Goal: Task Accomplishment & Management: Manage account settings

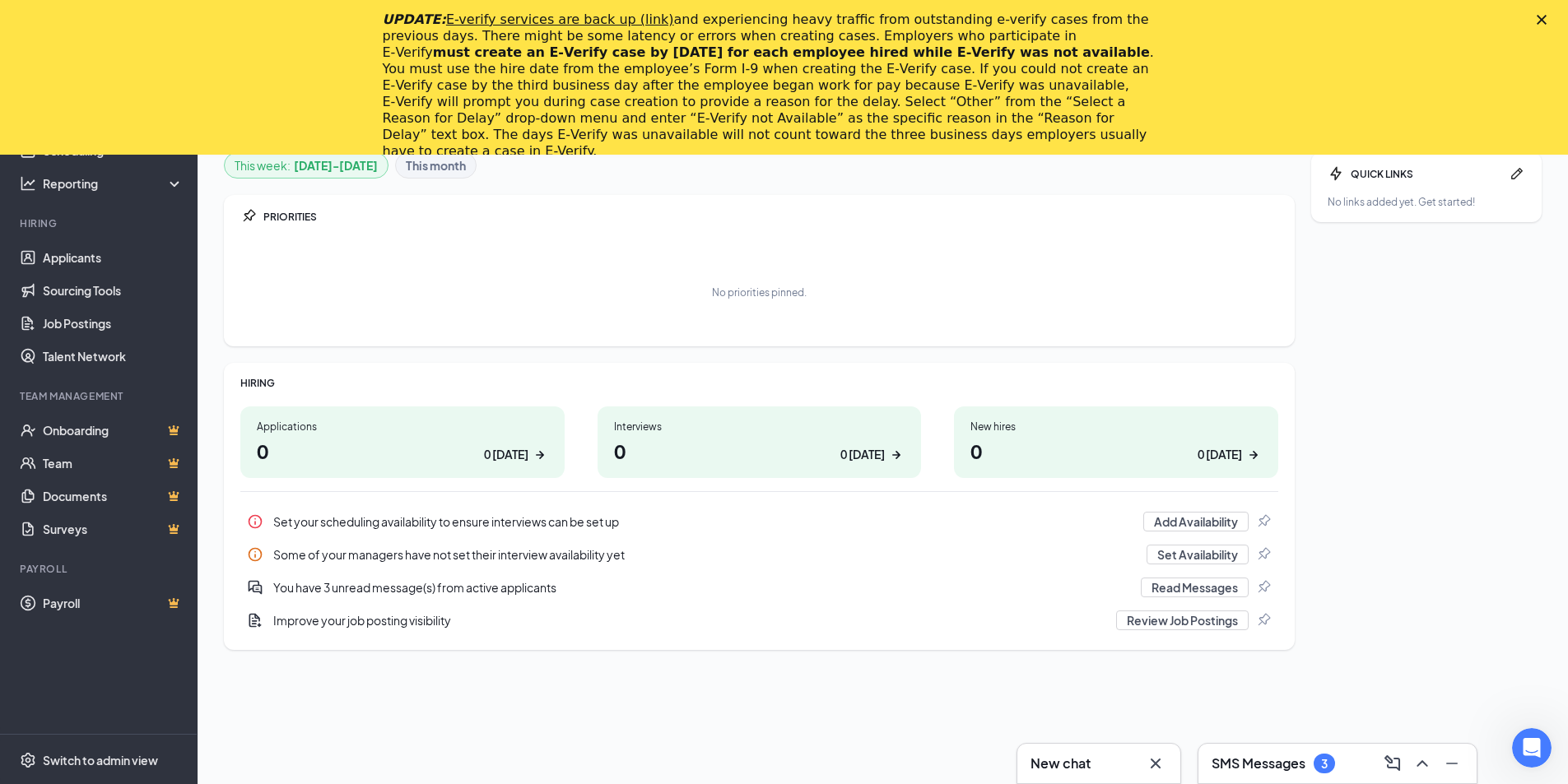
scroll to position [155, 0]
click at [1331, 757] on div "3" at bounding box center [1324, 763] width 21 height 20
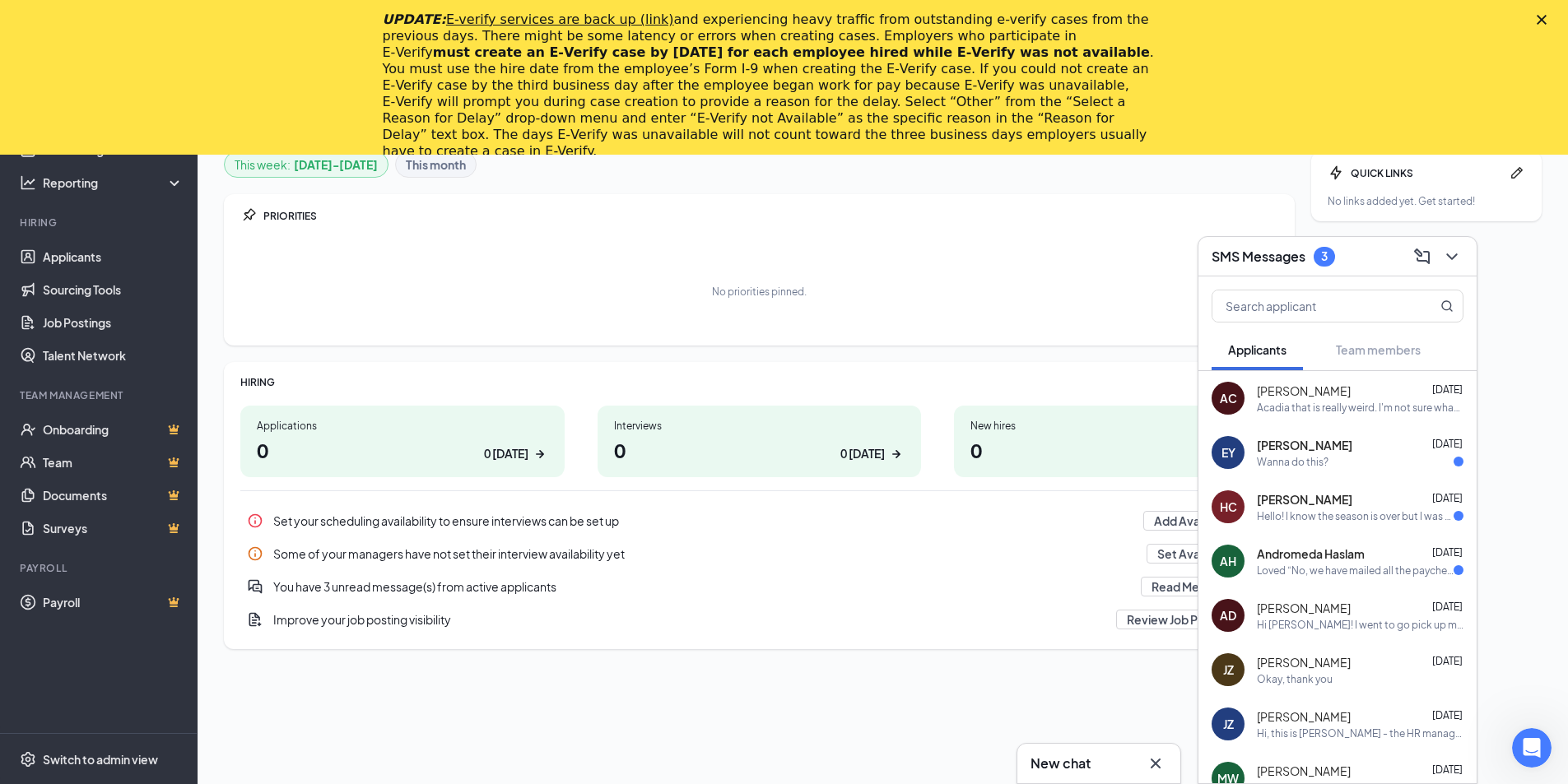
click at [1363, 444] on div "Elsie Yarrington Sep 21" at bounding box center [1360, 444] width 206 height 16
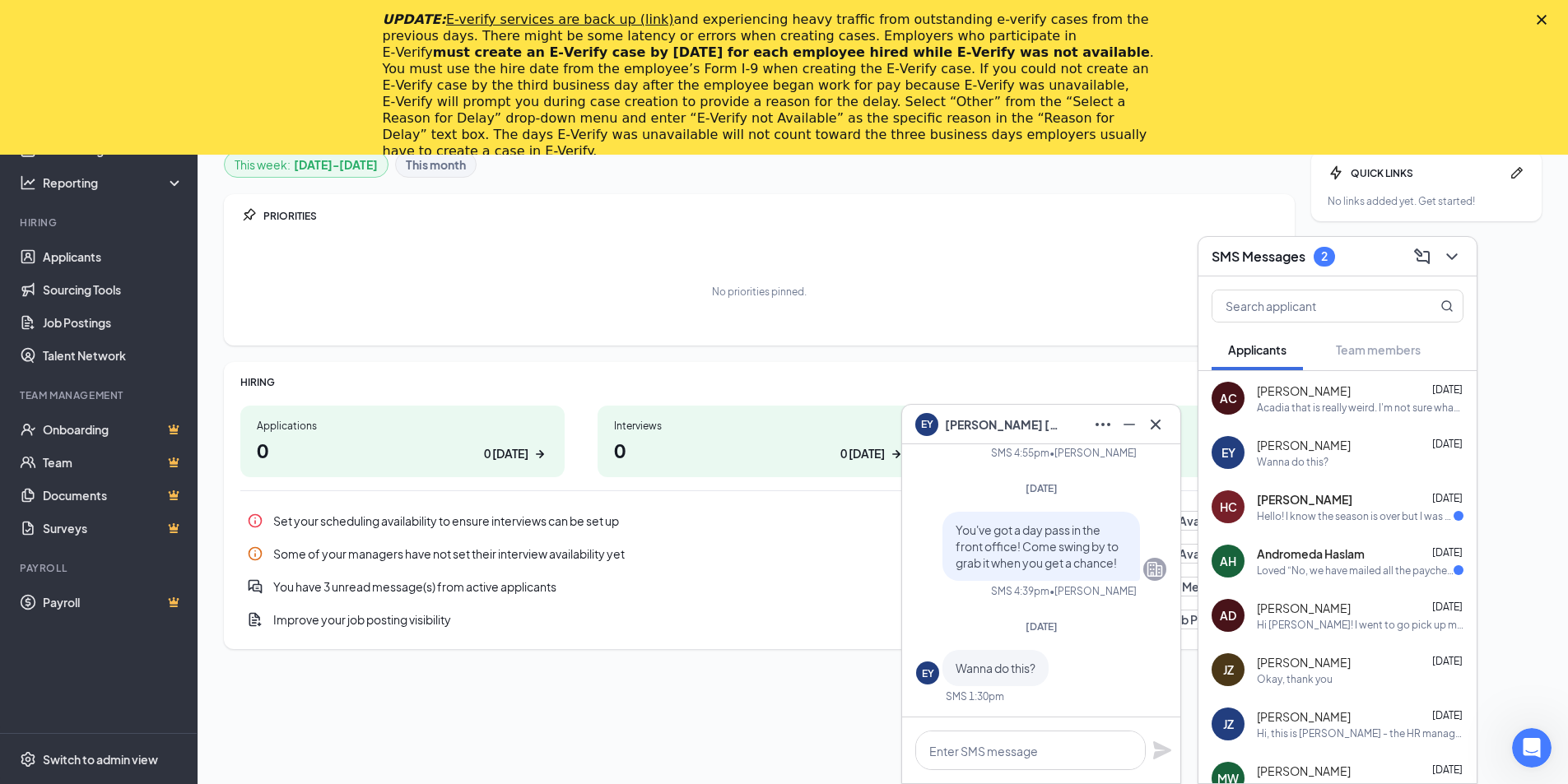
click at [1354, 512] on div "Hello! I know the season is over but I was wondering if it was possible to get …" at bounding box center [1355, 517] width 197 height 14
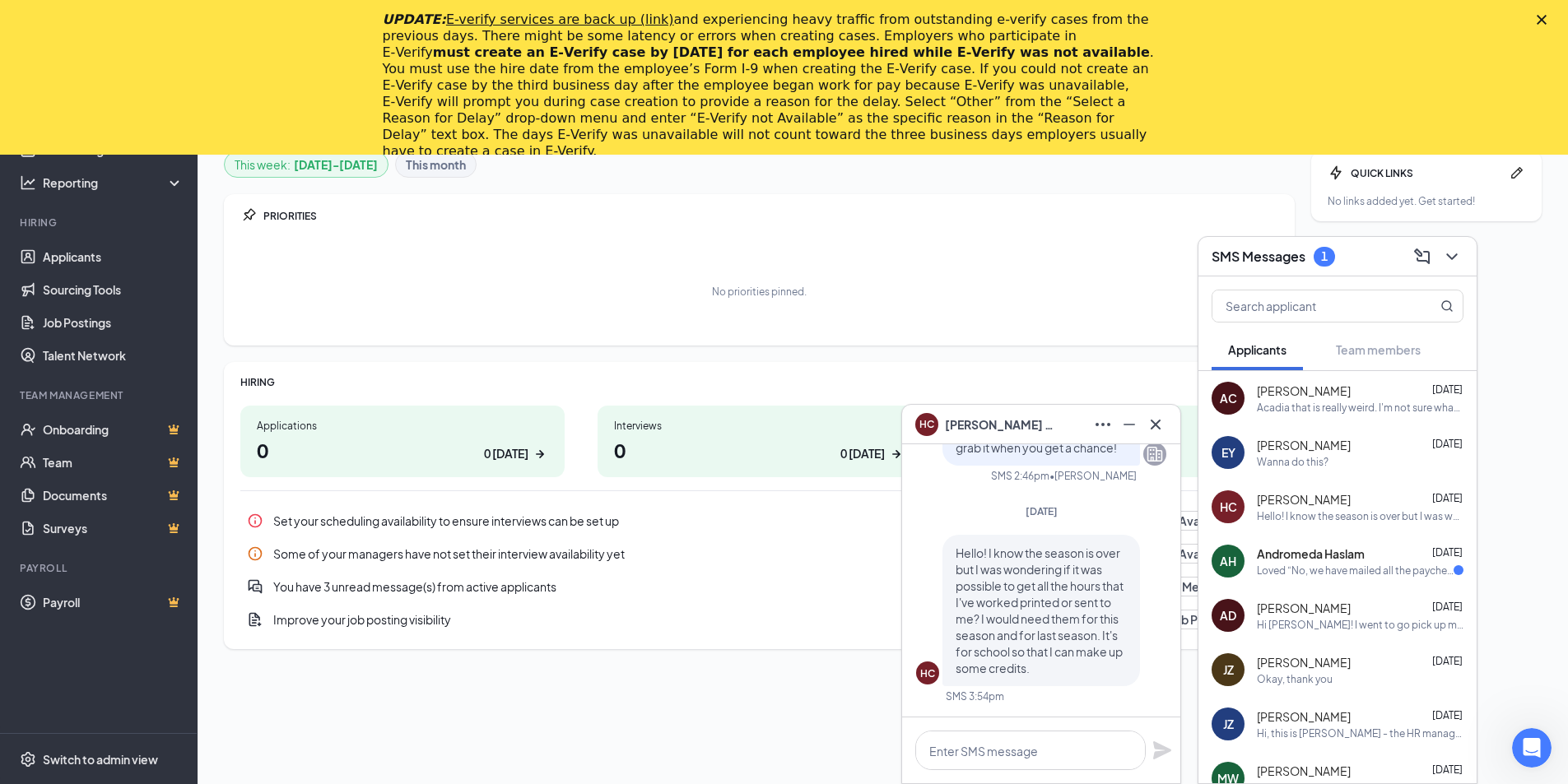
click at [1337, 564] on div "Loved “No, we have mailed all the paychecks.”" at bounding box center [1355, 571] width 197 height 14
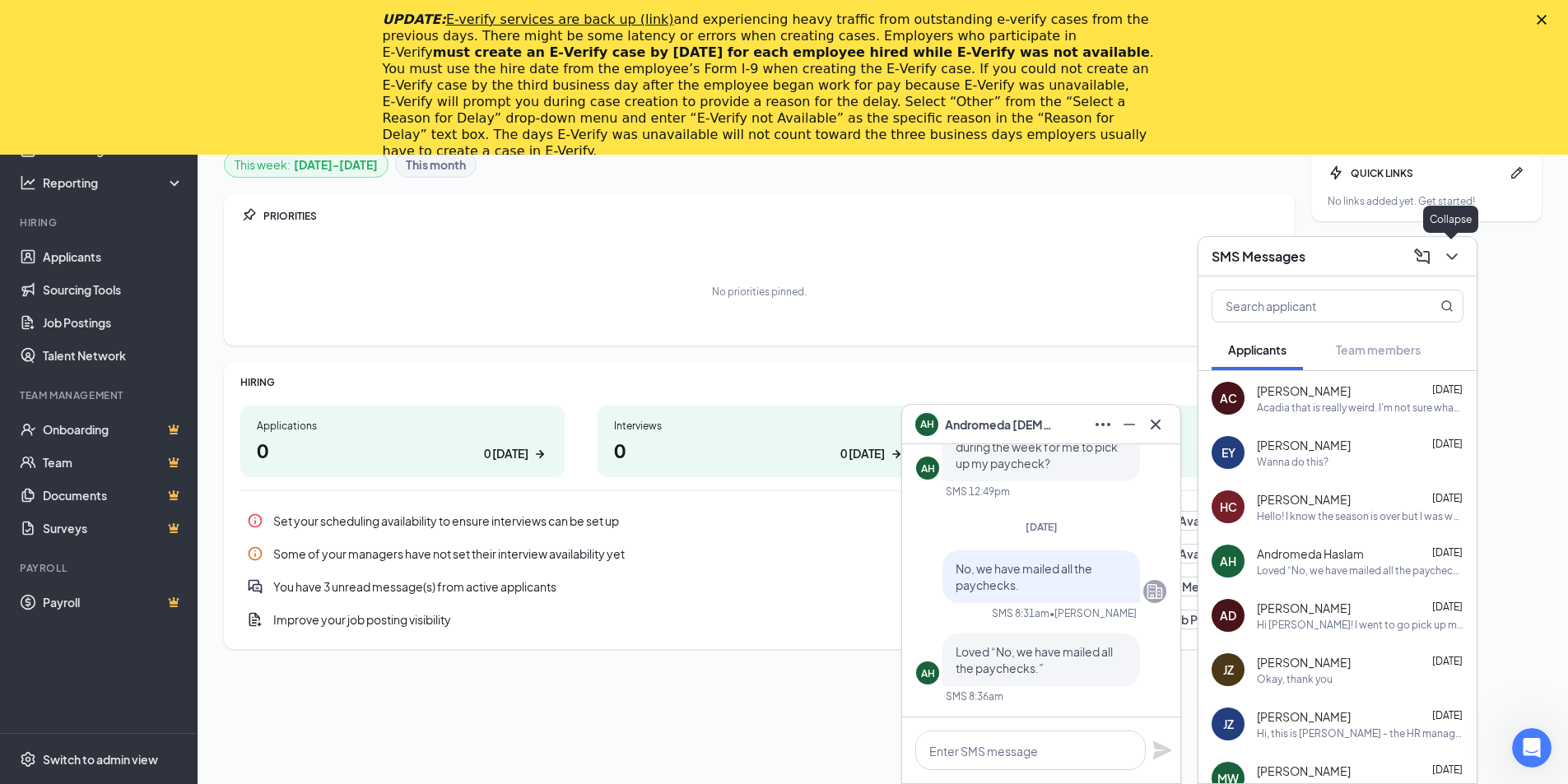
drag, startPoint x: 1444, startPoint y: 257, endPoint x: 1430, endPoint y: 297, distance: 42.4
click at [1446, 255] on icon "ChevronDown" at bounding box center [1452, 256] width 20 height 20
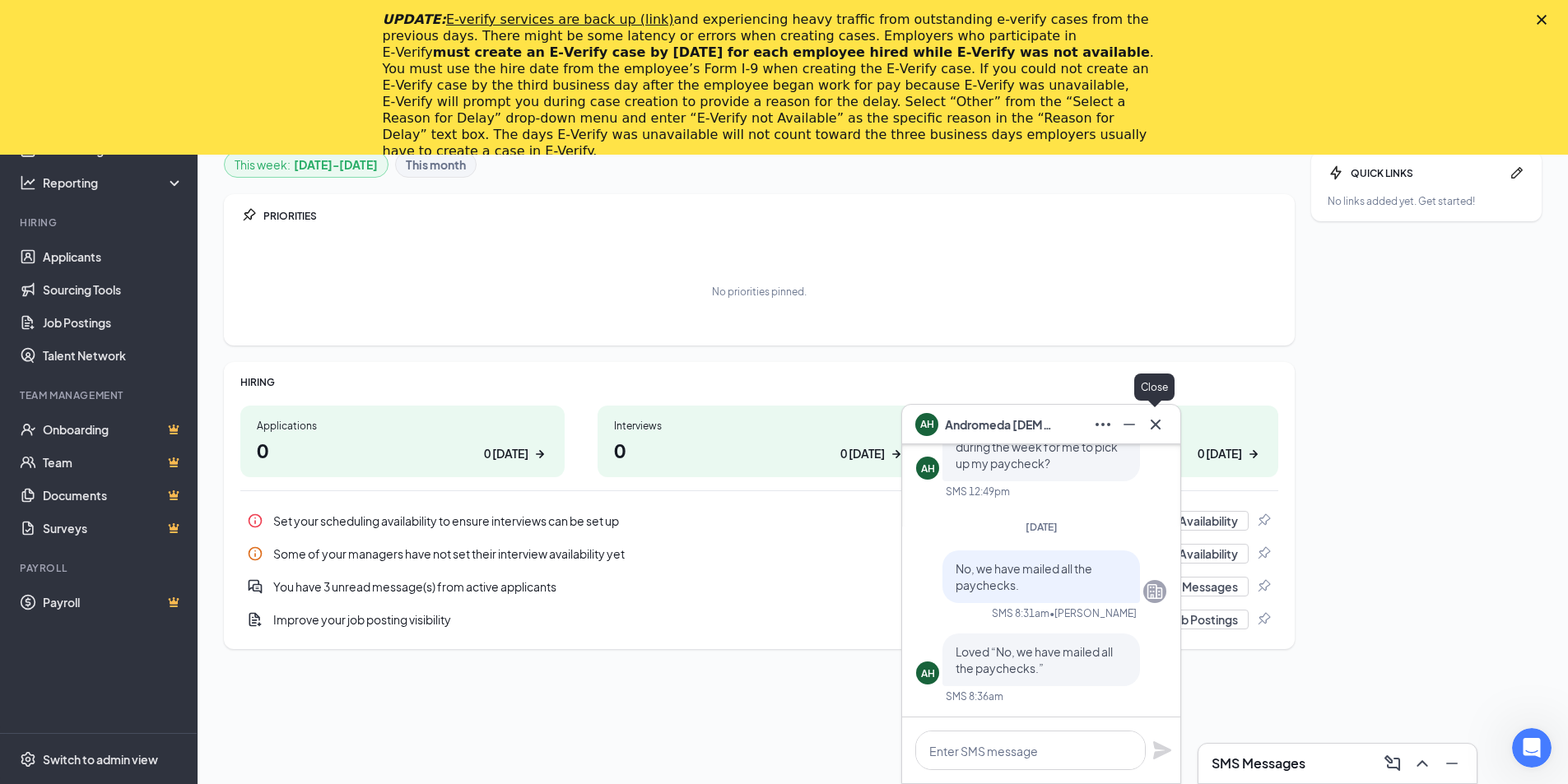
click at [1164, 426] on icon "Cross" at bounding box center [1155, 425] width 20 height 20
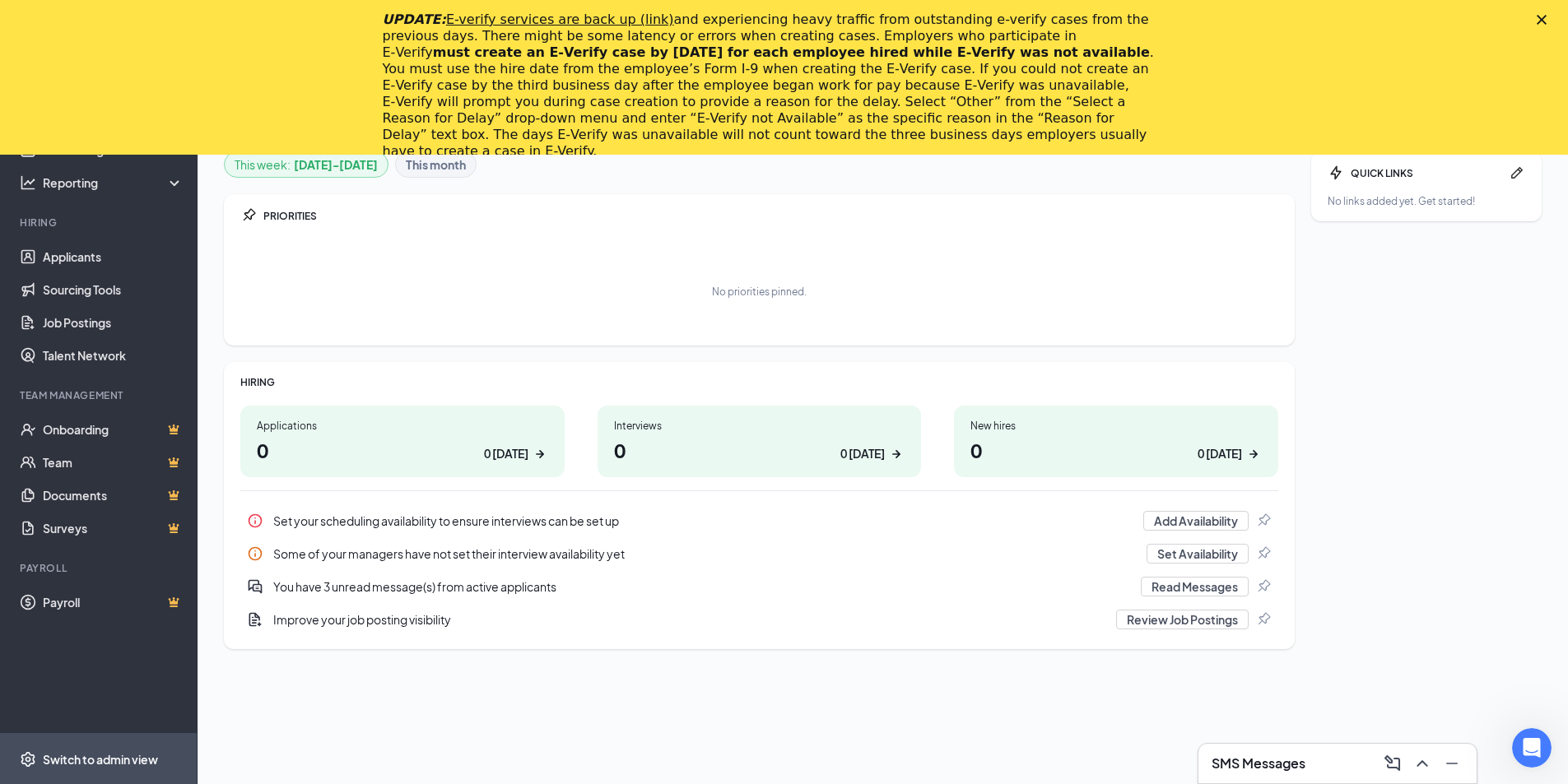
click at [106, 753] on div "Switch to admin view" at bounding box center [101, 759] width 115 height 16
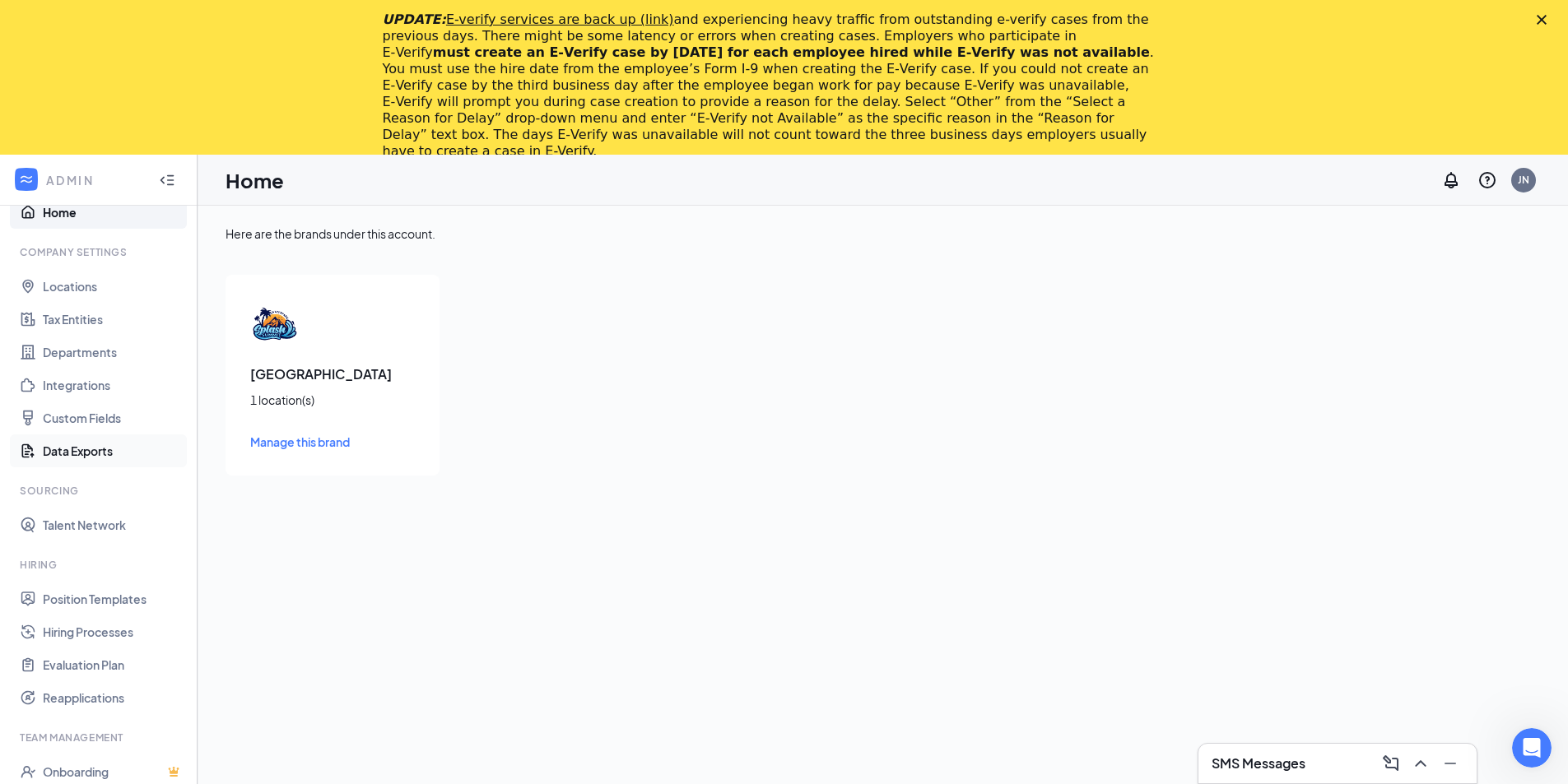
scroll to position [40, 0]
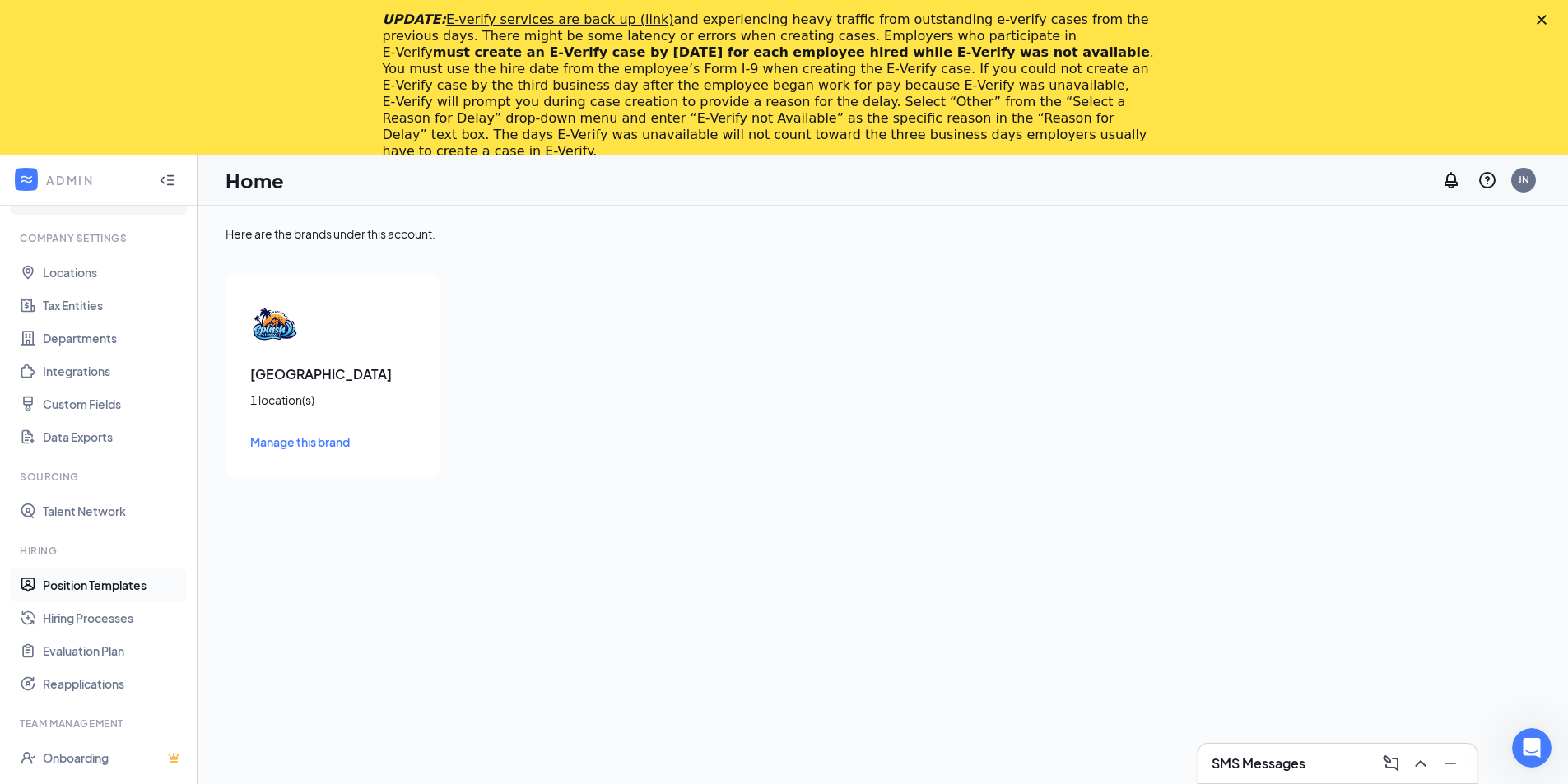
click at [96, 585] on link "Position Templates" at bounding box center [113, 585] width 141 height 33
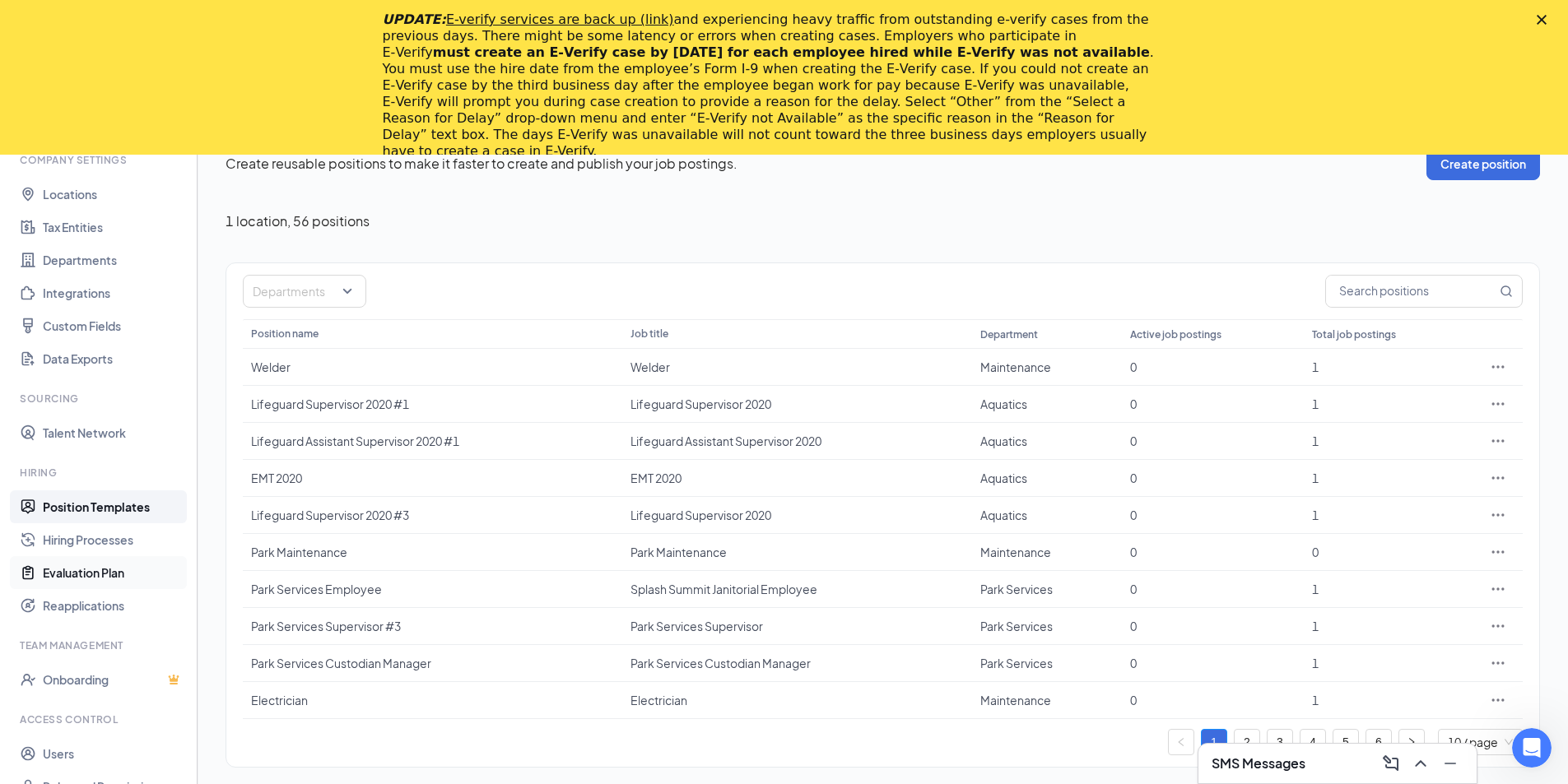
scroll to position [155, 0]
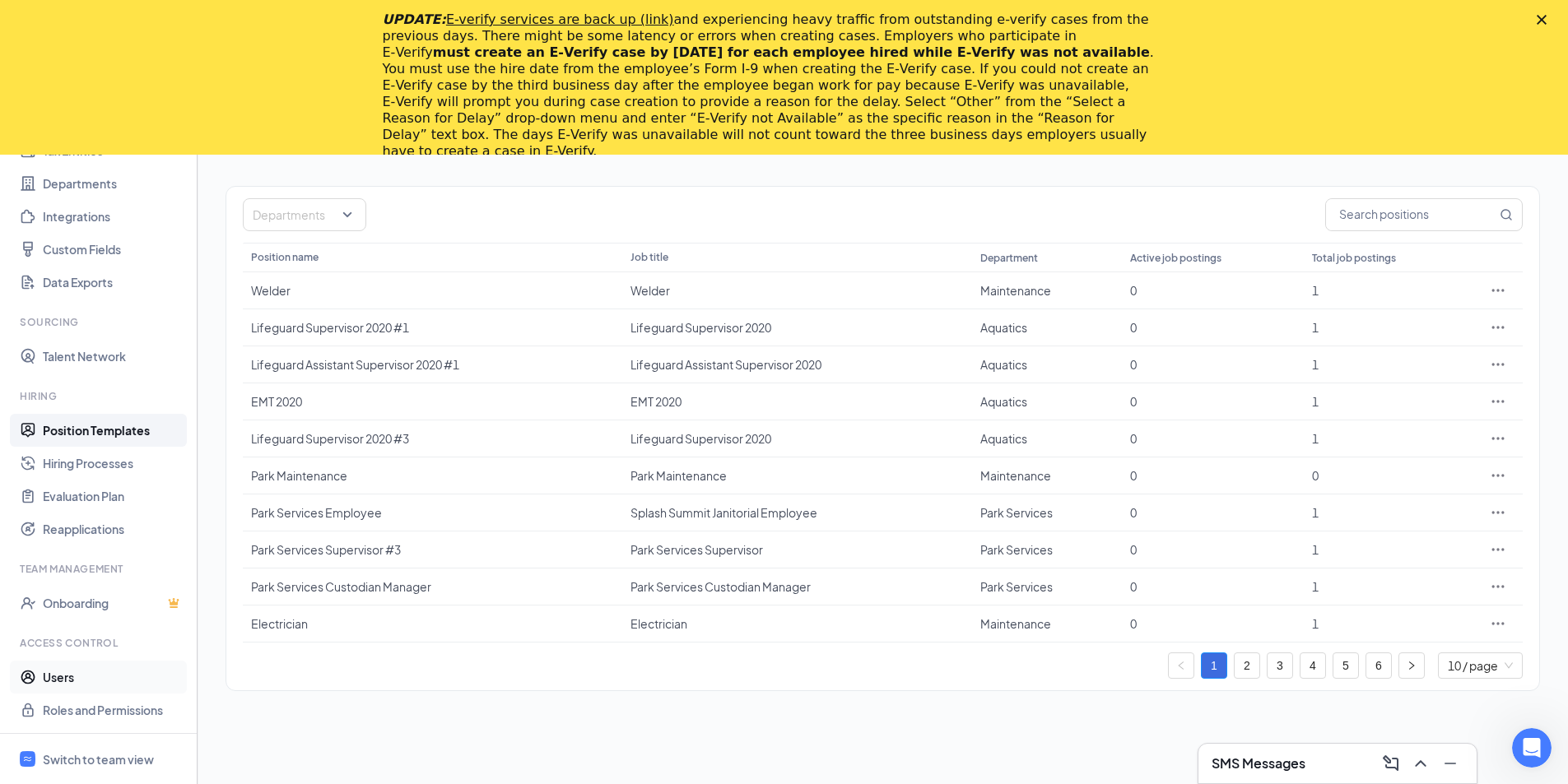
click at [95, 679] on link "Users" at bounding box center [113, 677] width 141 height 33
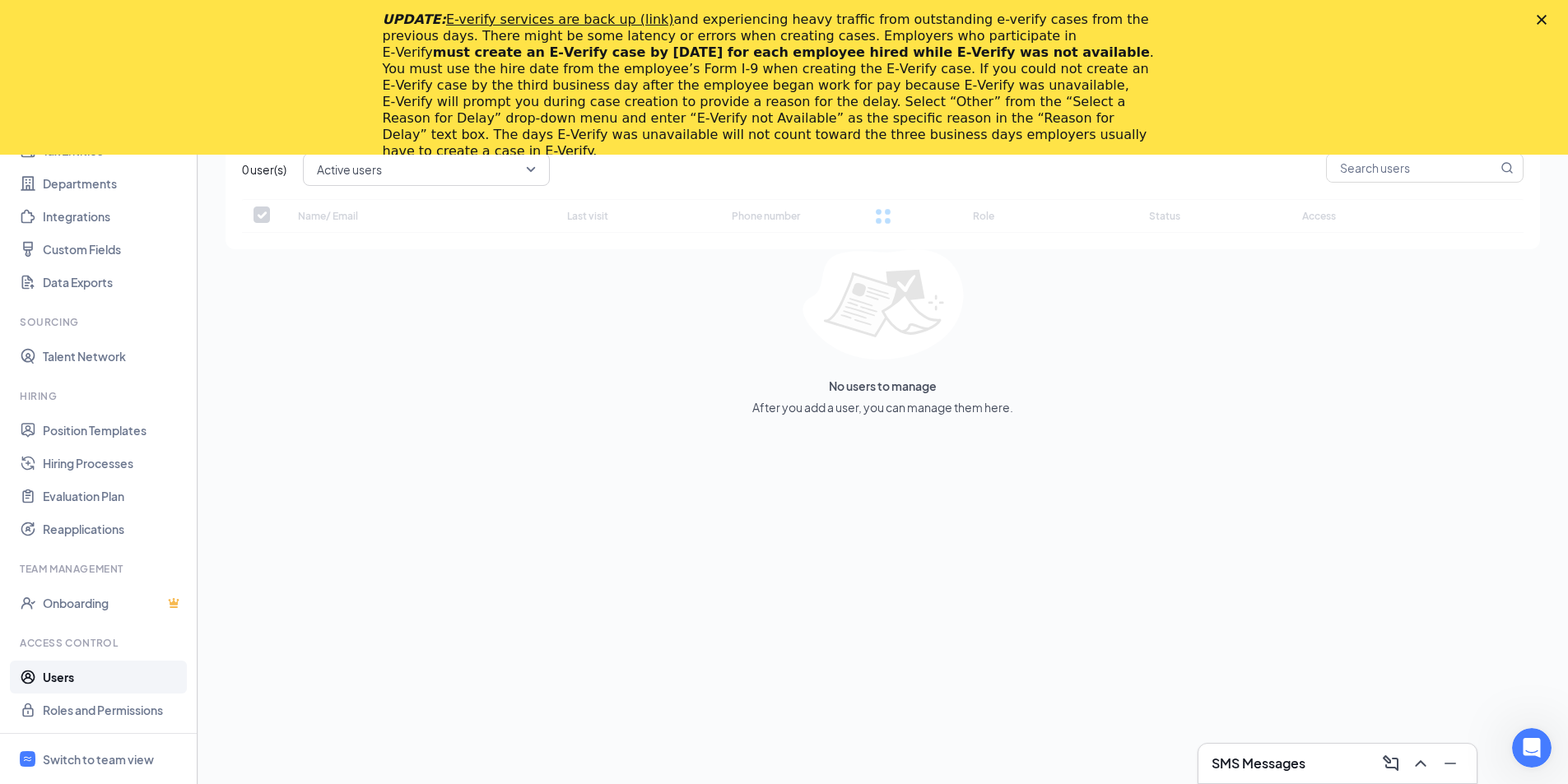
checkbox input "false"
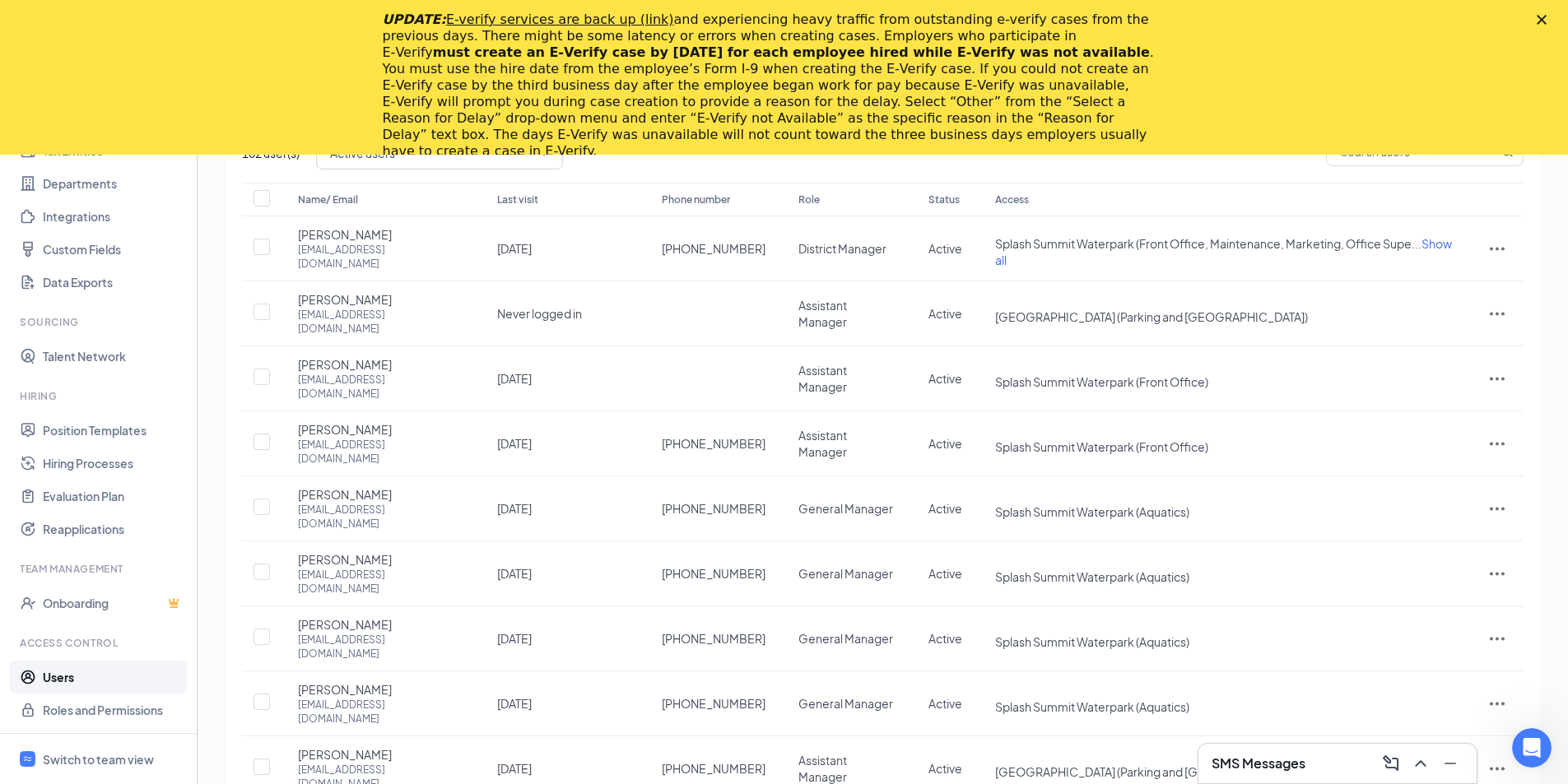
click at [1547, 19] on icon "Close" at bounding box center [1541, 19] width 9 height 9
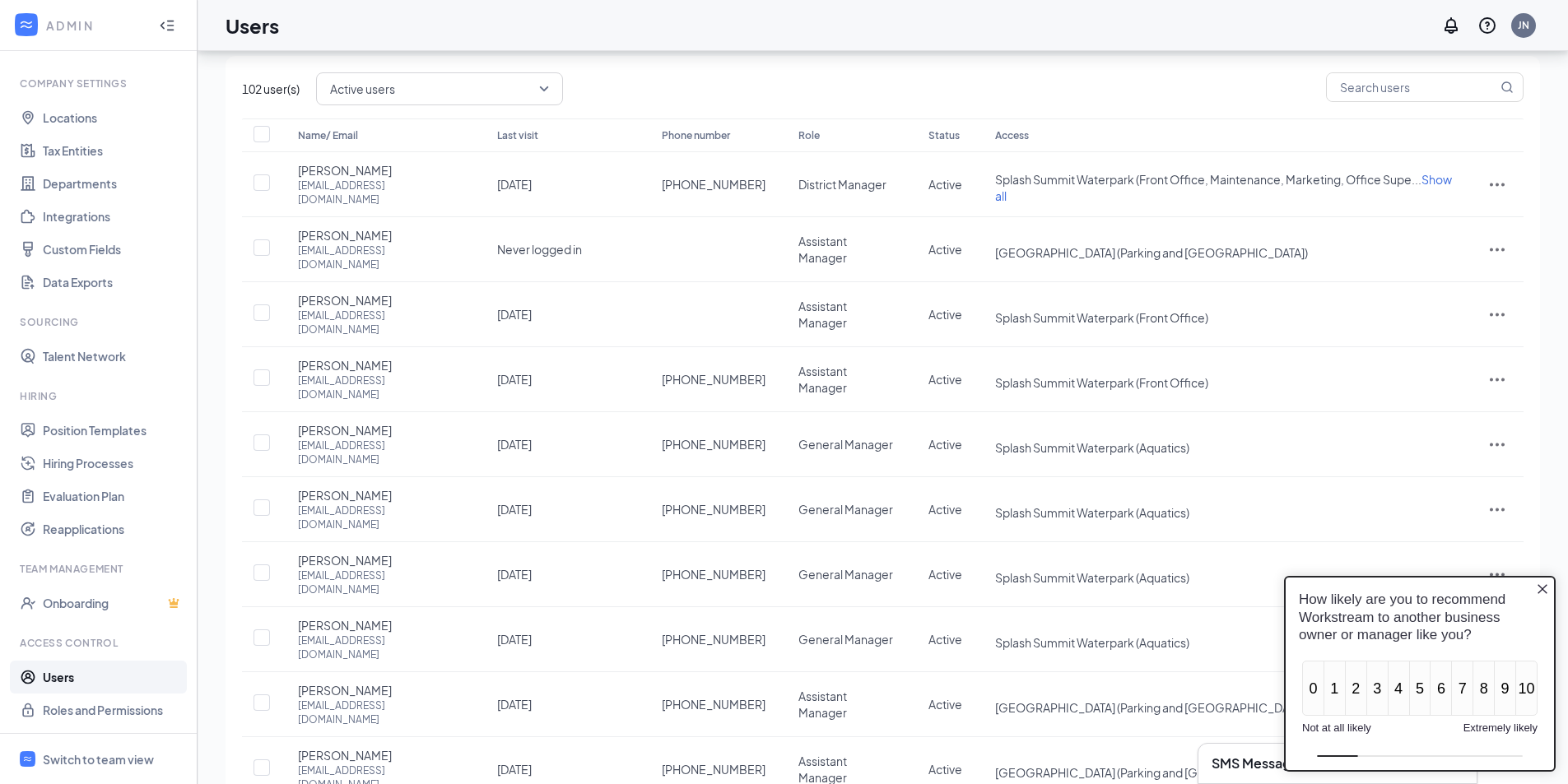
click at [1538, 588] on icon "Close button" at bounding box center [1542, 589] width 13 height 13
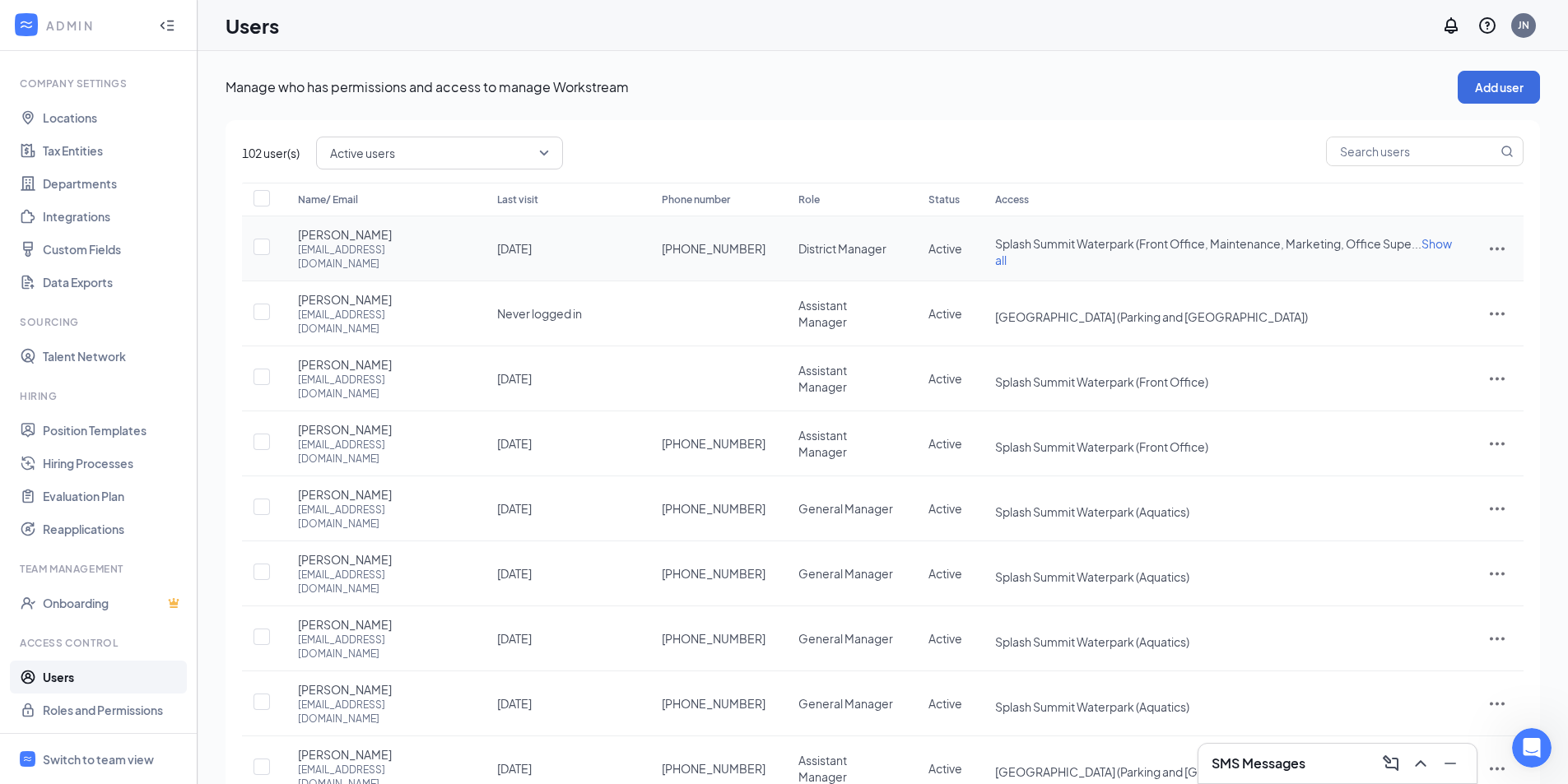
click at [1506, 242] on icon "ActionsIcon" at bounding box center [1497, 248] width 20 height 20
click at [1448, 281] on span "Edit user" at bounding box center [1442, 281] width 102 height 18
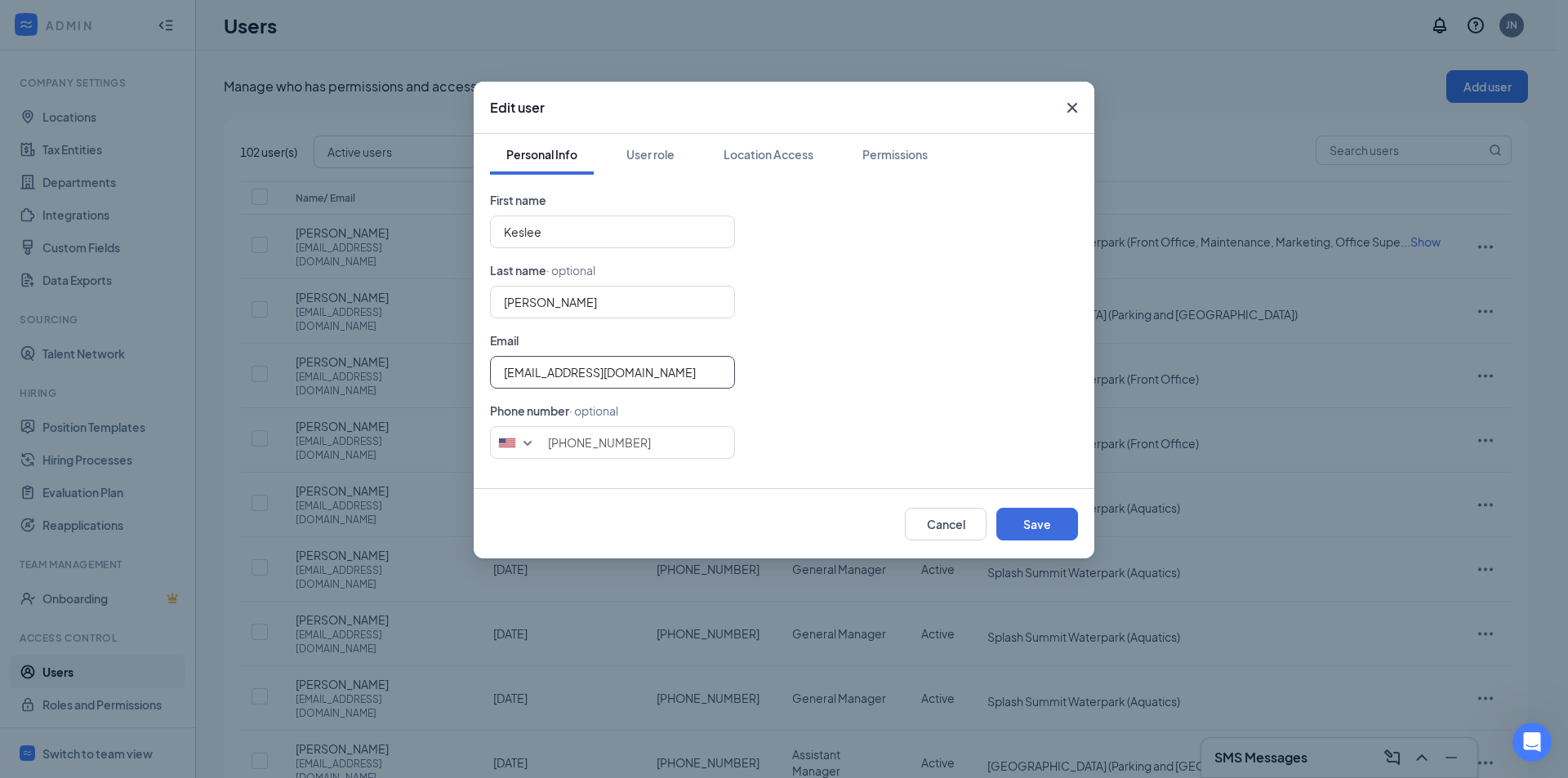
click at [657, 375] on input "keslee@splashsummitresort.com" at bounding box center [612, 372] width 245 height 32
type input "keslee@splashsummit.com"
click at [1025, 521] on button "Save" at bounding box center [1037, 525] width 82 height 32
type input "8013761533"
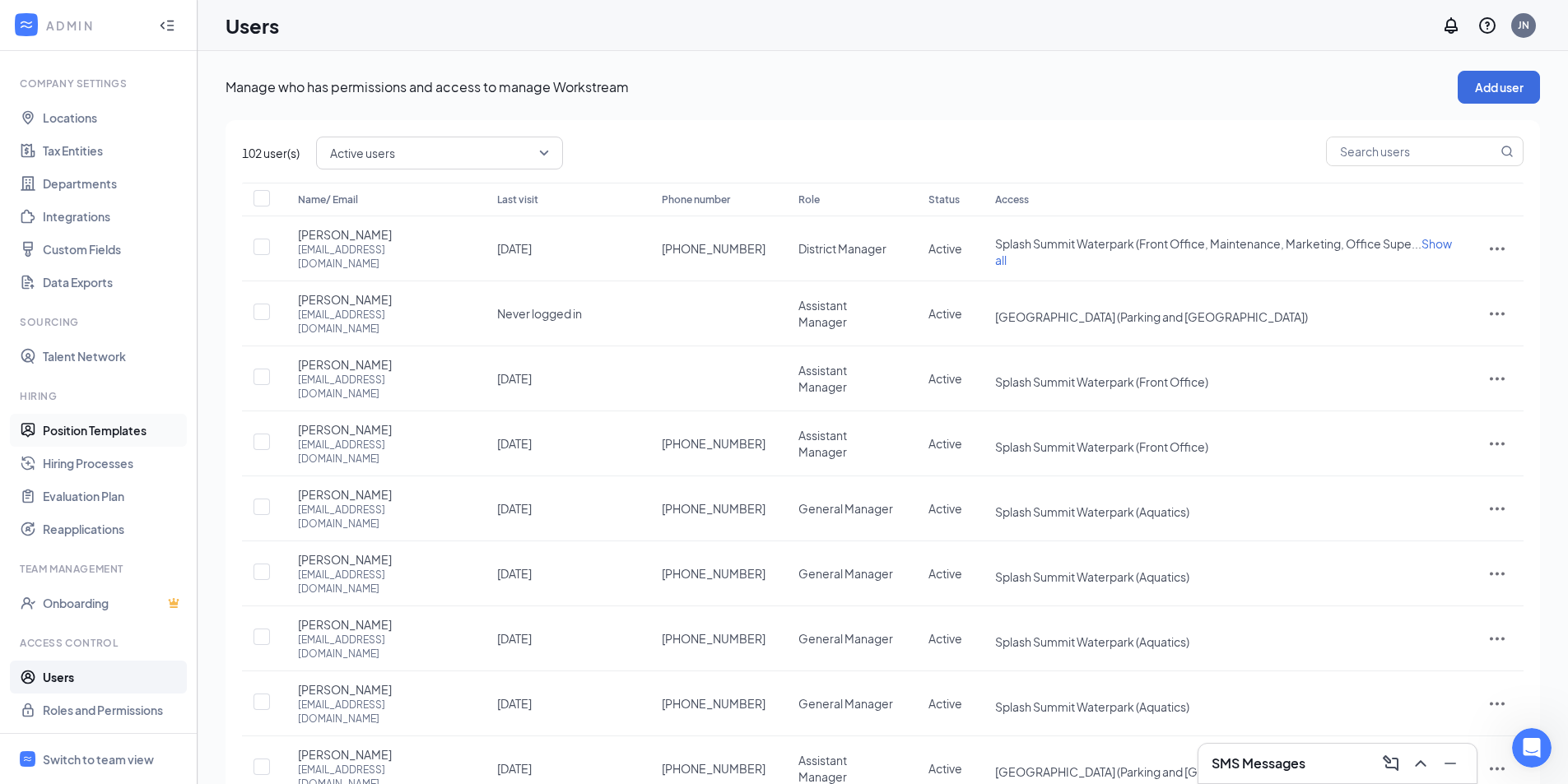
click at [126, 435] on link "Position Templates" at bounding box center [113, 431] width 141 height 33
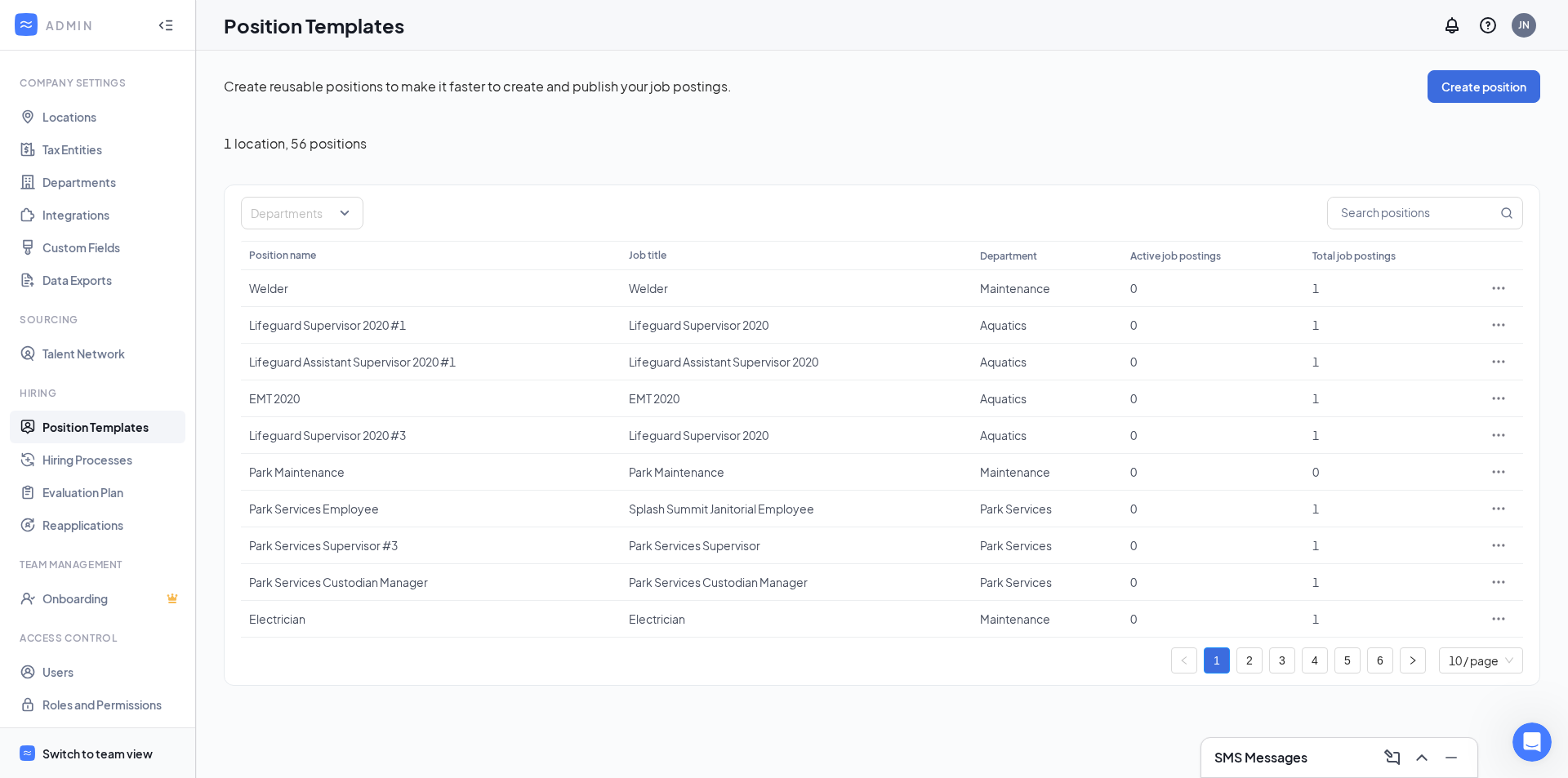
click at [111, 759] on div "Switch to team view" at bounding box center [97, 753] width 110 height 16
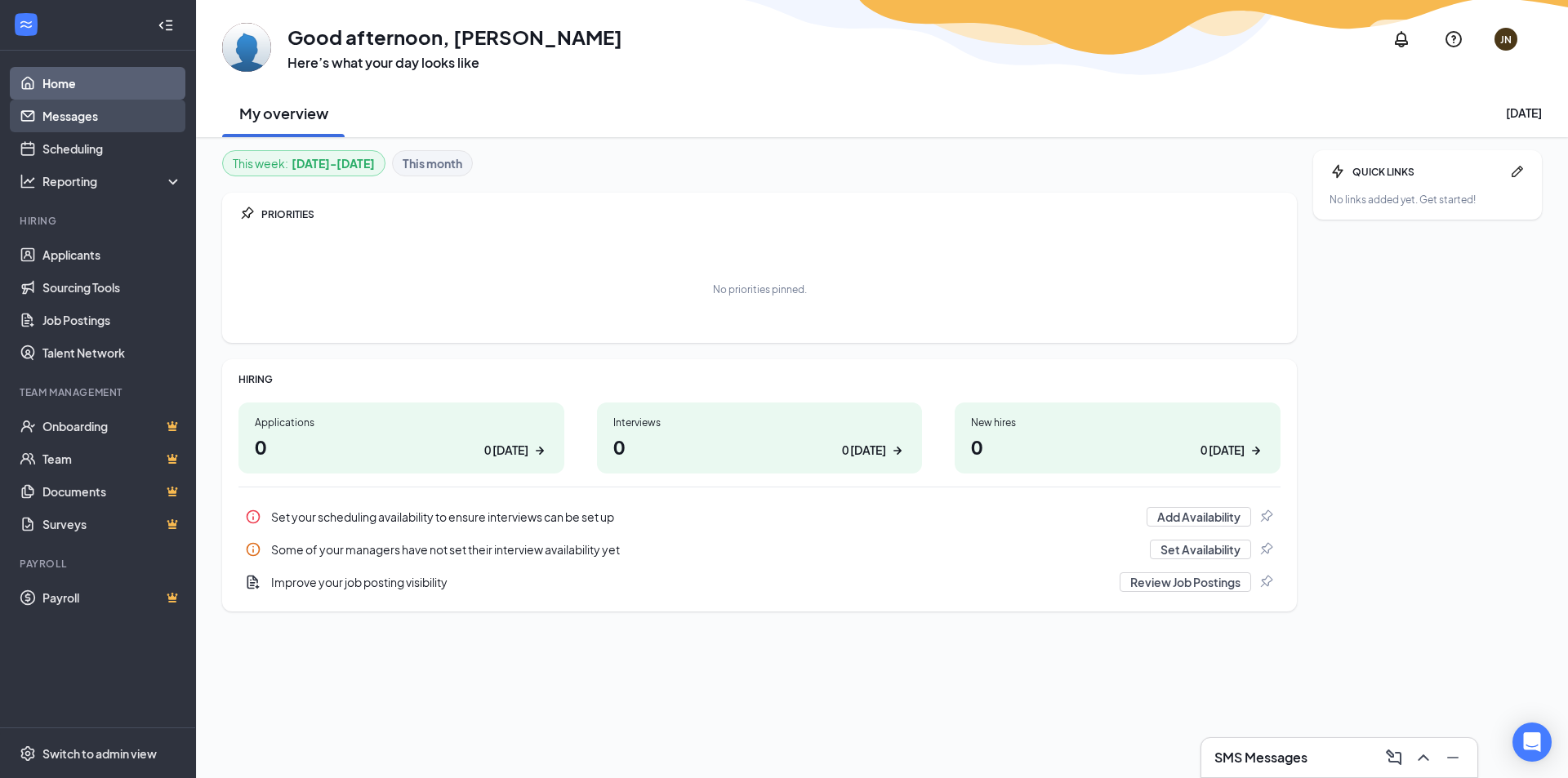
click at [101, 113] on link "Messages" at bounding box center [113, 116] width 140 height 32
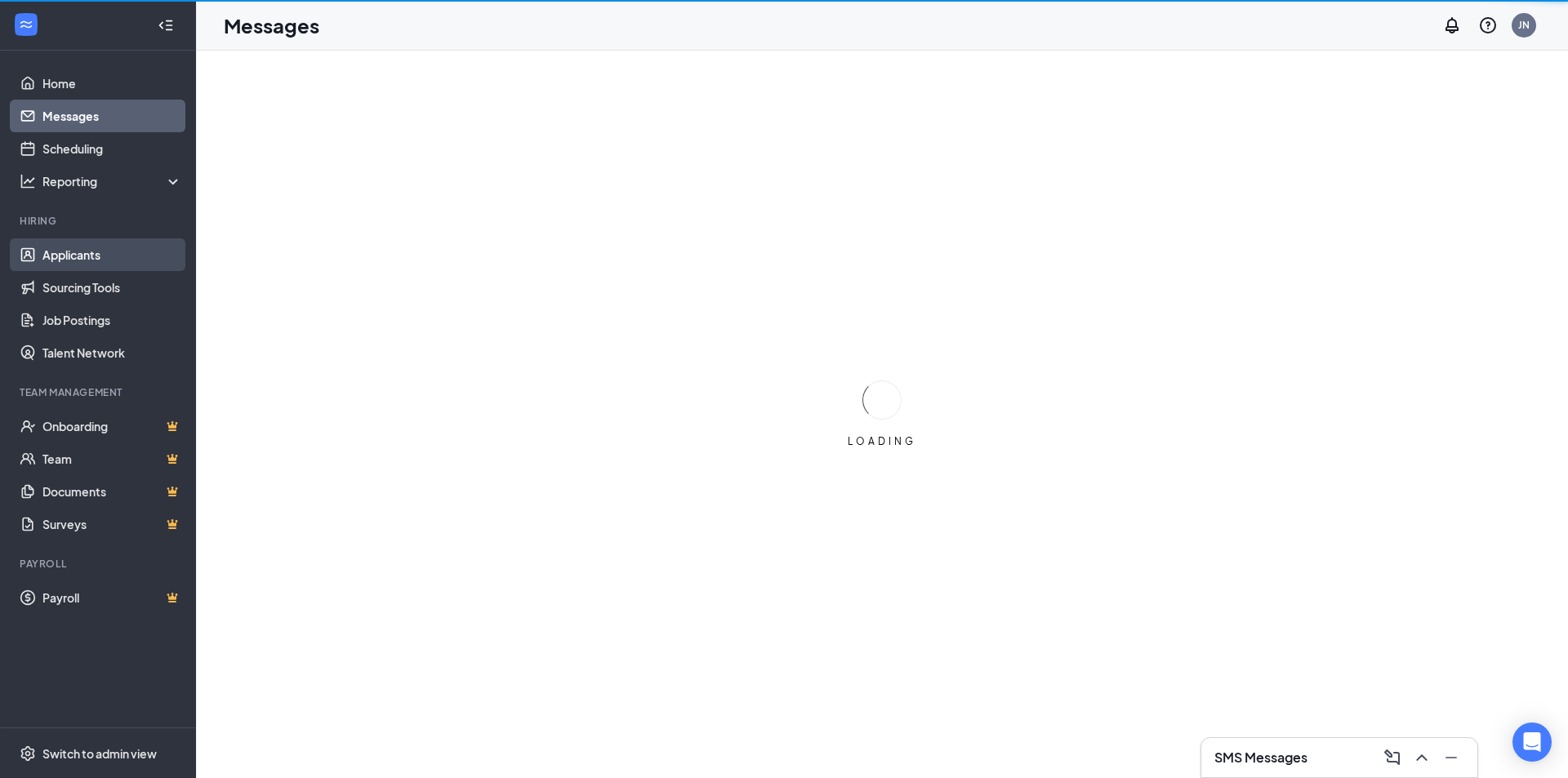
click at [142, 250] on link "Applicants" at bounding box center [113, 255] width 140 height 32
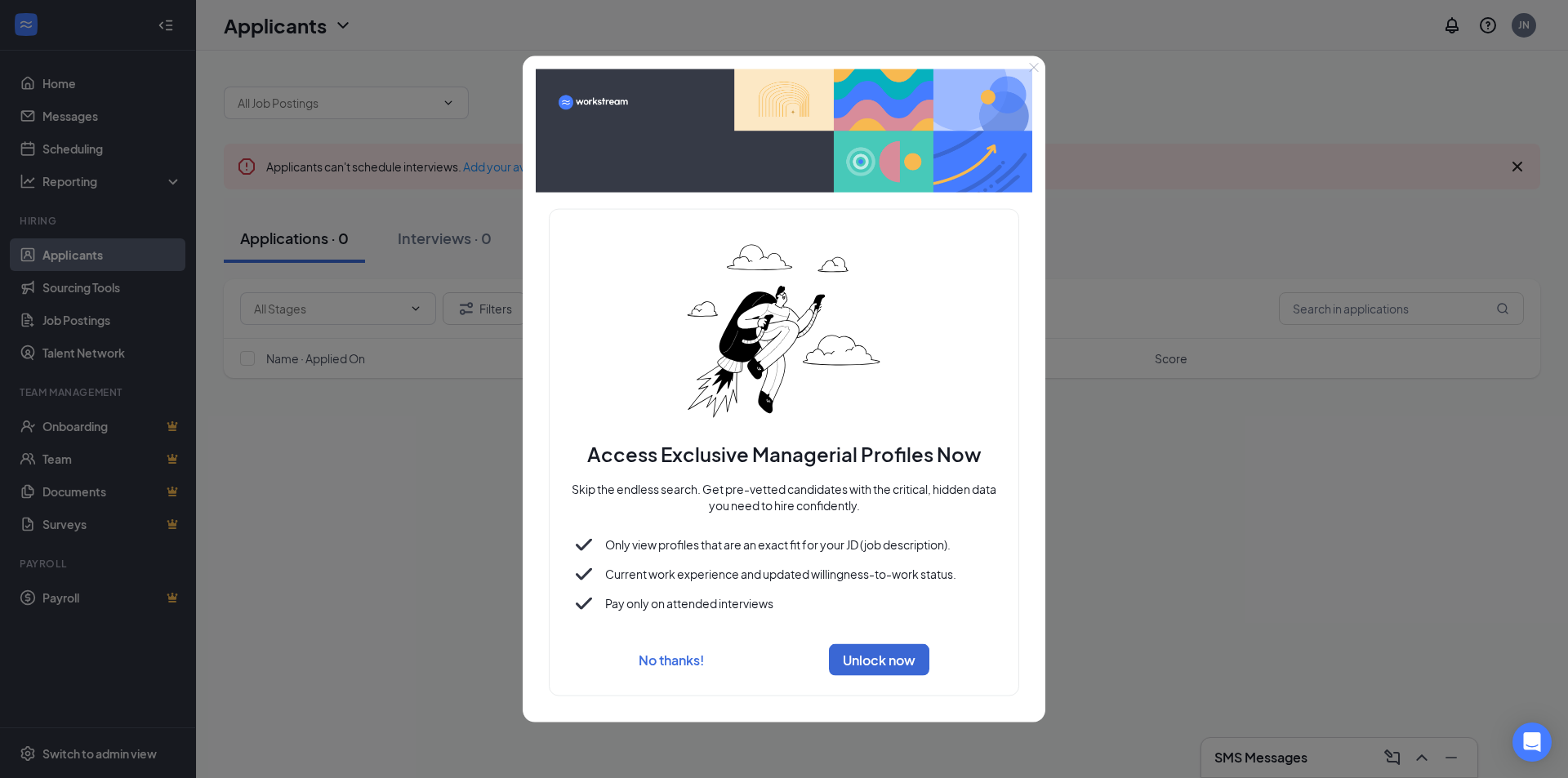
click at [1042, 67] on button "Close" at bounding box center [1034, 67] width 23 height 23
